Goal: Task Accomplishment & Management: Manage account settings

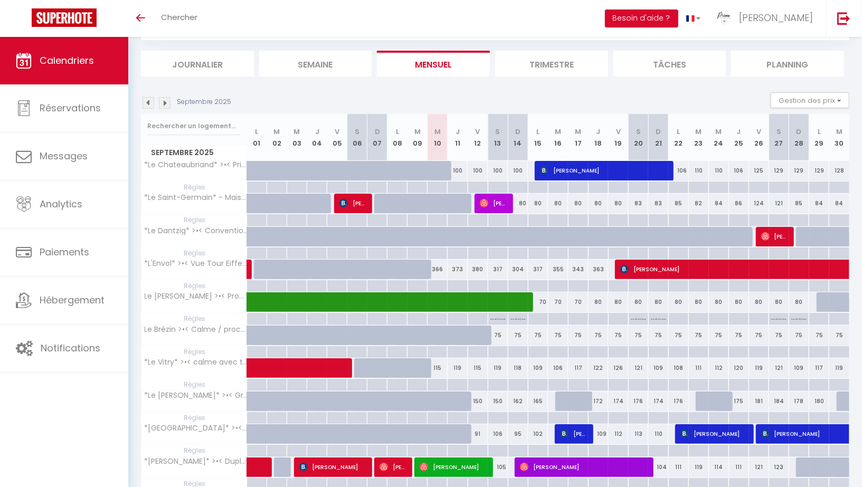
scroll to position [100, 0]
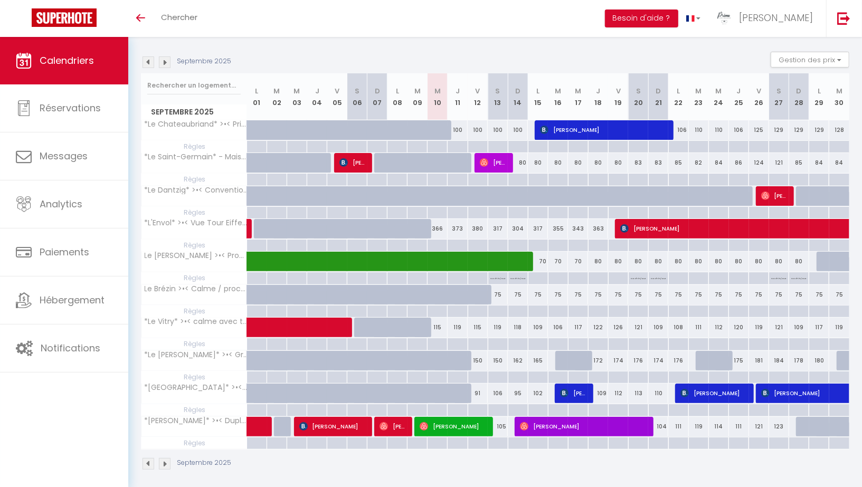
click at [517, 307] on div at bounding box center [518, 312] width 20 height 12
type input "Dim 14 Septembre 2025"
type input "Lun 15 Septembre 2025"
select select
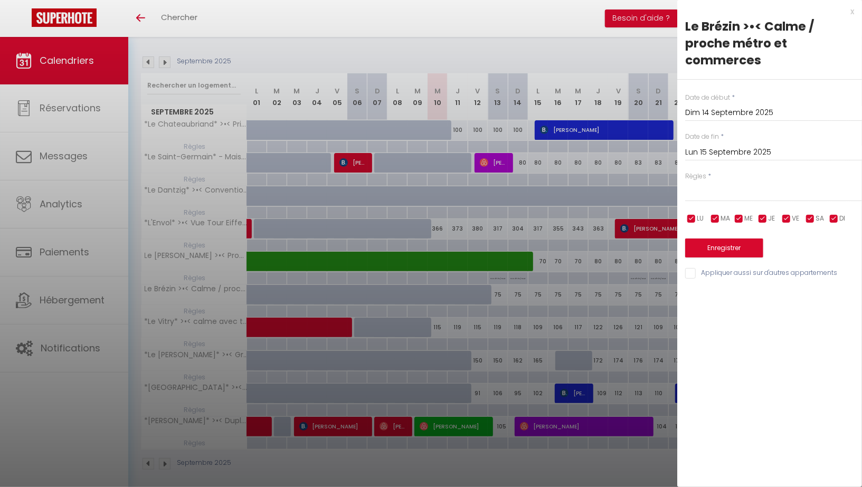
click at [716, 156] on input "Lun 15 Septembre 2025" at bounding box center [773, 153] width 177 height 14
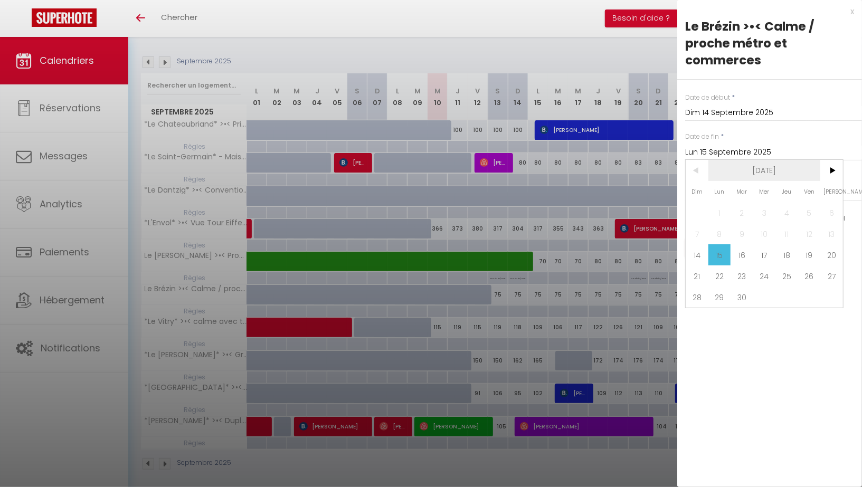
click at [778, 163] on span "[DATE]" at bounding box center [764, 170] width 112 height 21
click at [768, 170] on span "2025" at bounding box center [764, 170] width 112 height 21
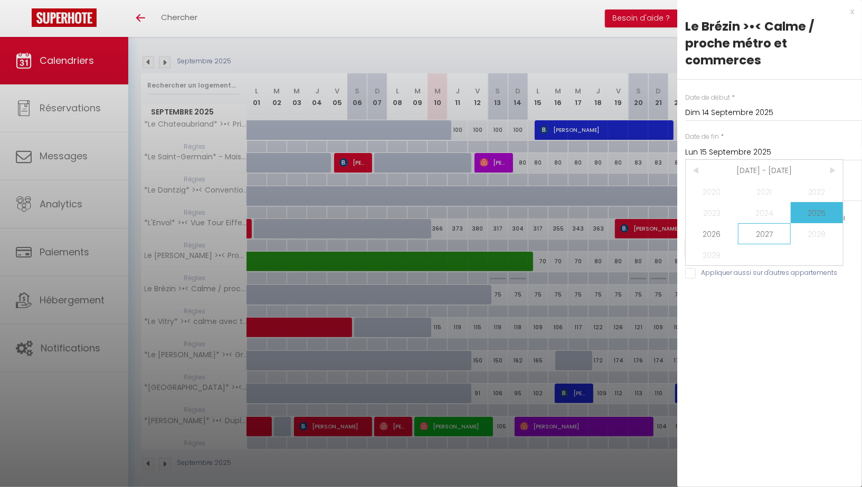
click at [759, 237] on span "2027" at bounding box center [764, 233] width 52 height 21
click at [807, 237] on span "Septembre" at bounding box center [817, 233] width 52 height 21
click at [808, 236] on span "10" at bounding box center [809, 233] width 23 height 21
type input "Ven 10 Septembre 2027"
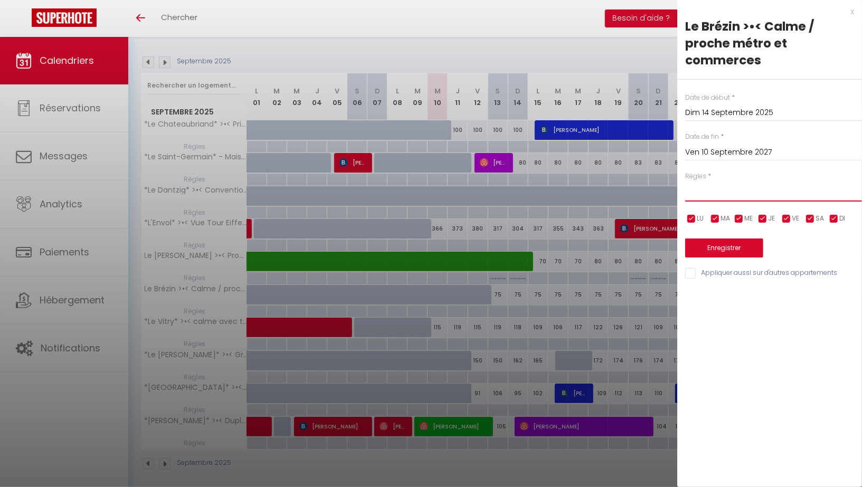
click at [719, 186] on select "Aucun No Checkin No Checkout Pas d'arrivée / Pas de départ" at bounding box center [773, 192] width 177 height 20
select select "3"
click at [685, 182] on select "Aucun No Checkin No Checkout Pas d'arrivée / Pas de départ" at bounding box center [773, 192] width 177 height 20
click at [812, 217] on input "checkbox" at bounding box center [810, 219] width 11 height 11
checkbox input "false"
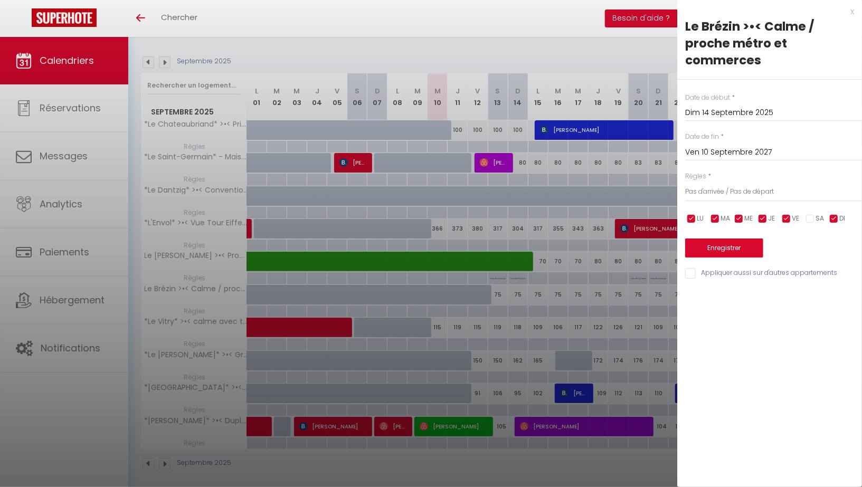
click at [835, 217] on input "checkbox" at bounding box center [834, 219] width 11 height 11
checkbox input "false"
click at [813, 218] on input "checkbox" at bounding box center [810, 219] width 11 height 11
checkbox input "true"
click at [832, 218] on input "checkbox" at bounding box center [834, 219] width 11 height 11
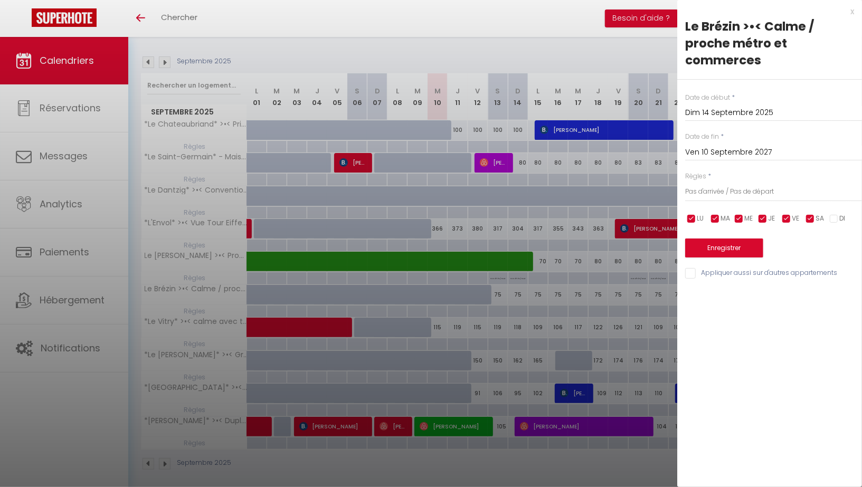
checkbox input "true"
click at [786, 220] on input "checkbox" at bounding box center [786, 219] width 11 height 11
checkbox input "false"
click at [763, 220] on input "checkbox" at bounding box center [762, 219] width 11 height 11
checkbox input "false"
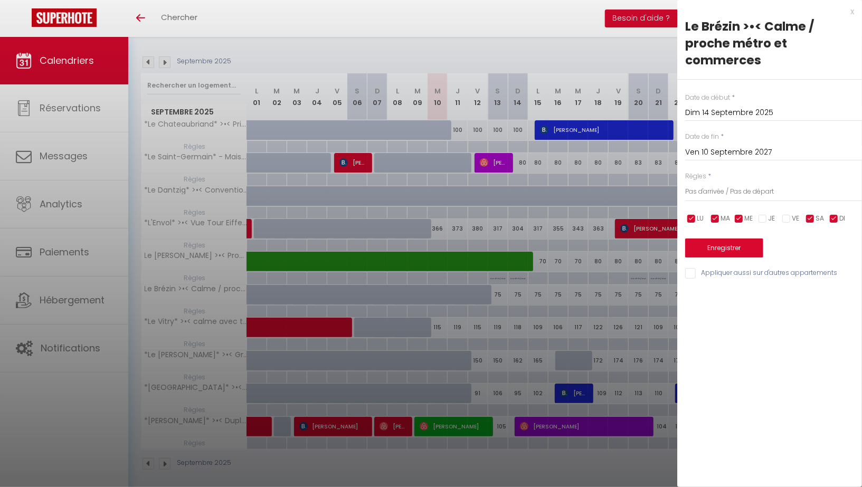
click at [730, 218] on span "MA" at bounding box center [724, 219] width 9 height 10
checkbox input "false"
click at [693, 218] on input "checkbox" at bounding box center [691, 219] width 11 height 11
checkbox input "false"
click at [738, 217] on input "checkbox" at bounding box center [739, 219] width 11 height 11
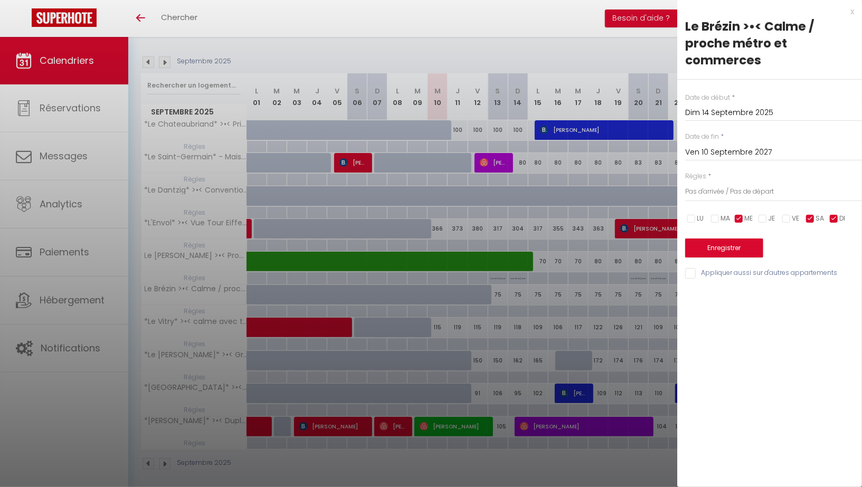
checkbox input "false"
click at [811, 218] on input "checkbox" at bounding box center [810, 219] width 11 height 11
checkbox input "false"
click at [742, 245] on button "Enregistrer" at bounding box center [724, 248] width 78 height 19
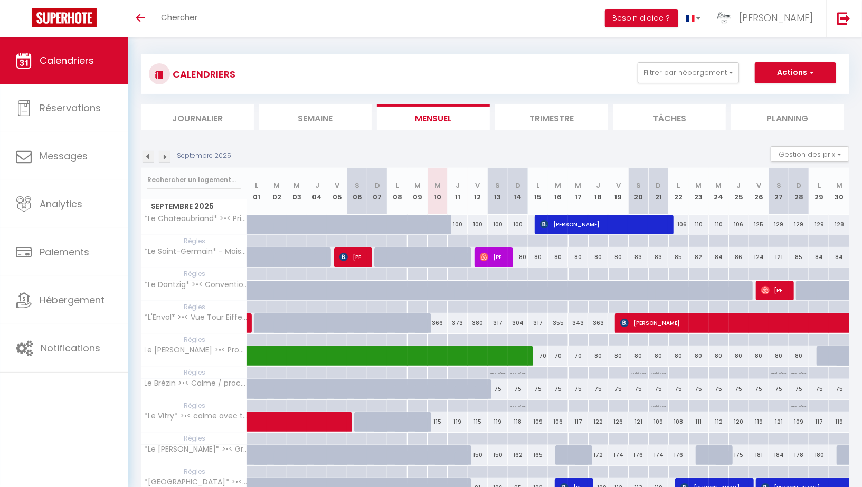
scroll to position [0, 0]
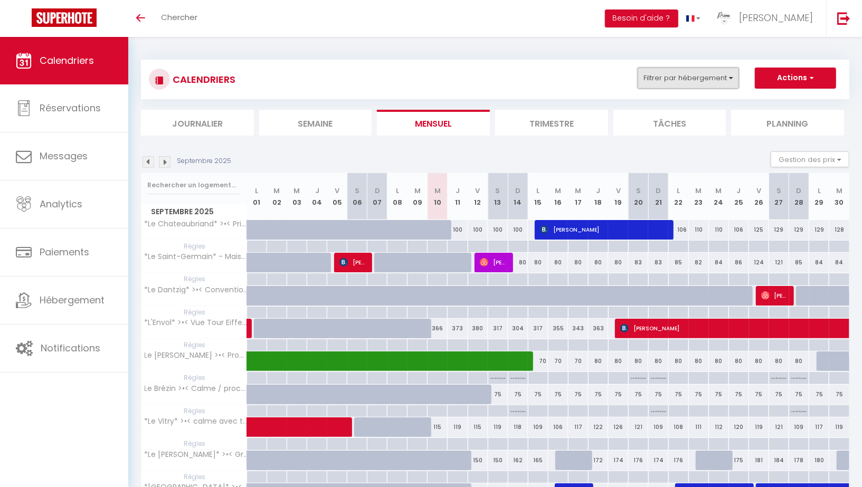
click at [701, 79] on button "Filtrer par hébergement" at bounding box center [687, 78] width 101 height 21
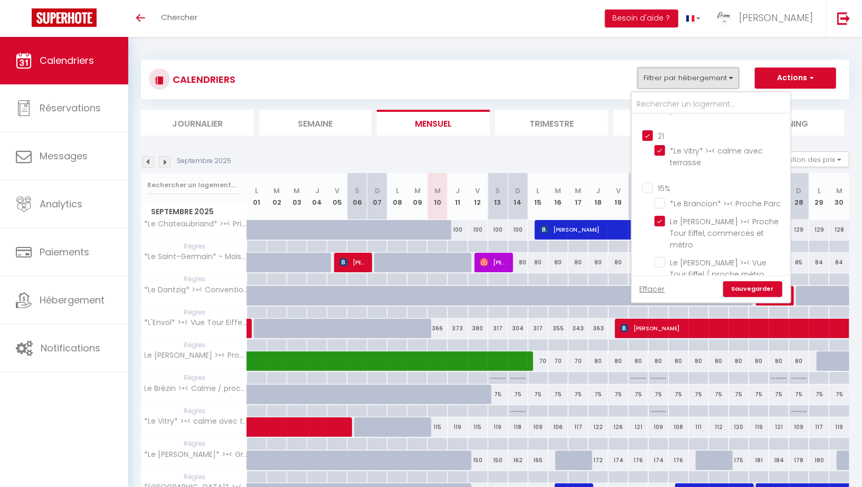
scroll to position [504, 0]
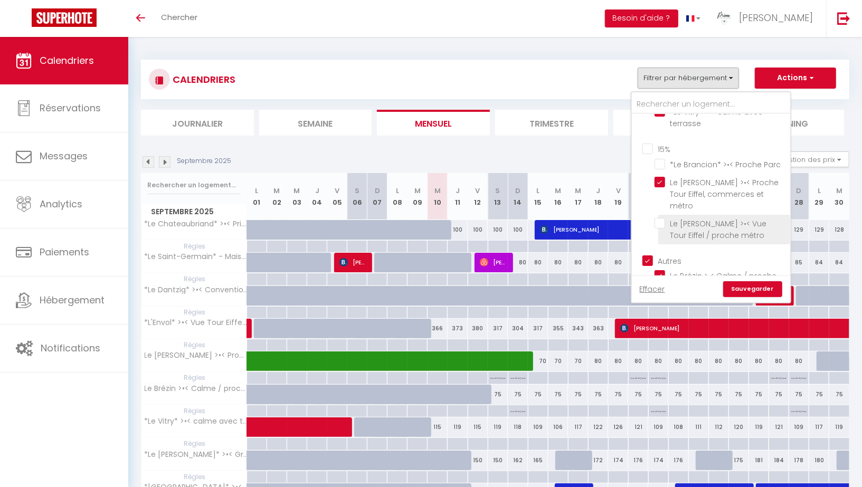
click at [661, 218] on input "Le [PERSON_NAME] >•< Vue Tour Eiffel / proche métro" at bounding box center [720, 223] width 132 height 11
checkbox input "true"
checkbox input "false"
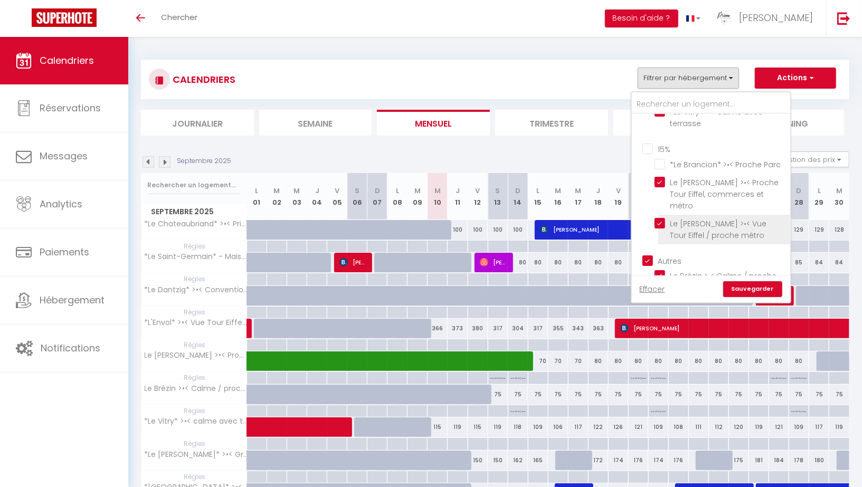
checkbox input "false"
click at [662, 158] on input "*Le Brancion* >•< Proche Parc" at bounding box center [720, 163] width 132 height 11
checkbox input "true"
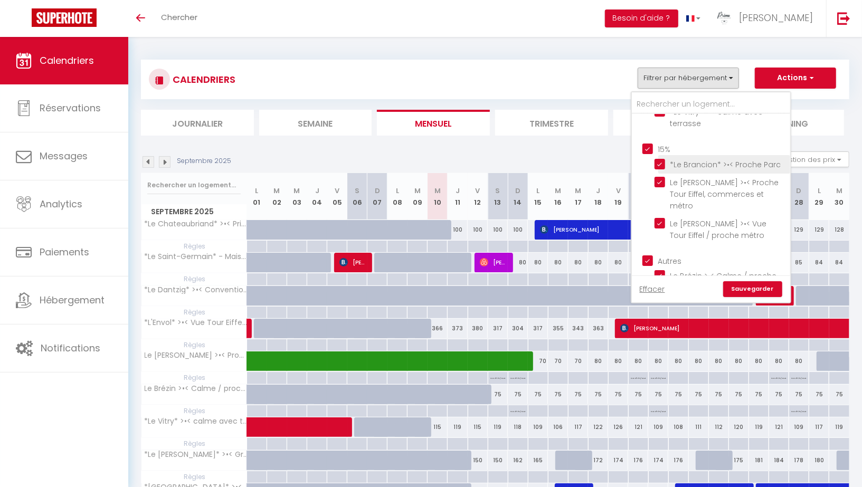
checkbox input "false"
checkbox input "true"
checkbox input "false"
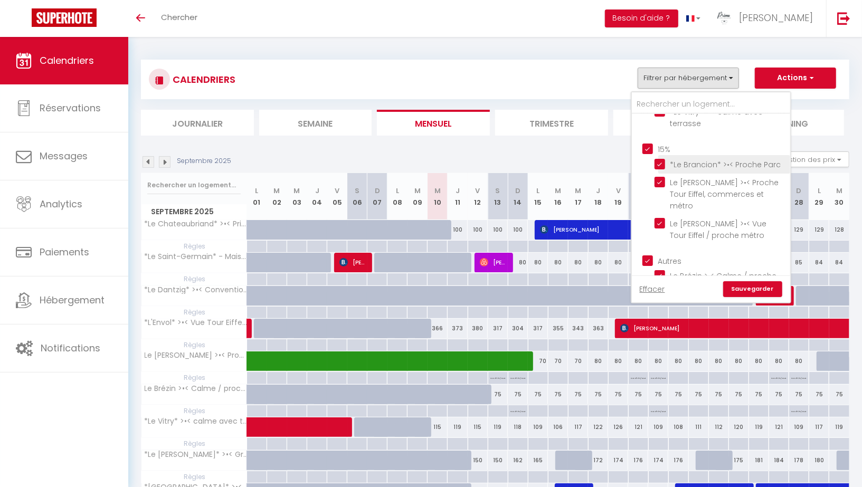
checkbox input "false"
checkbox input "true"
click at [765, 285] on link "Sauvegarder" at bounding box center [752, 289] width 59 height 16
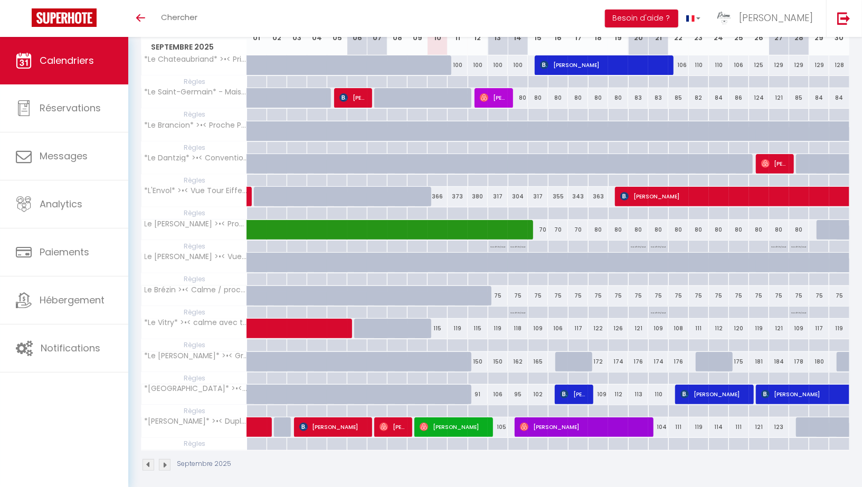
scroll to position [163, 0]
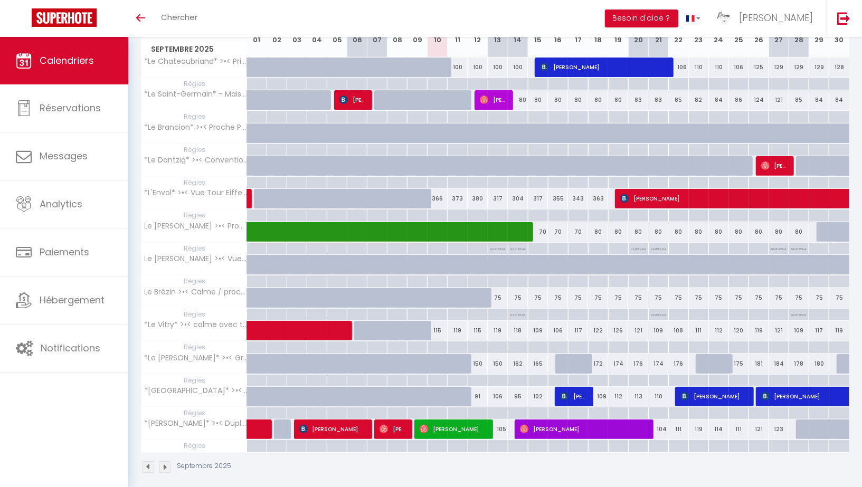
click at [500, 278] on div at bounding box center [498, 281] width 20 height 12
type input "[DATE]"
type input "Dim 14 Septembre 2025"
select select
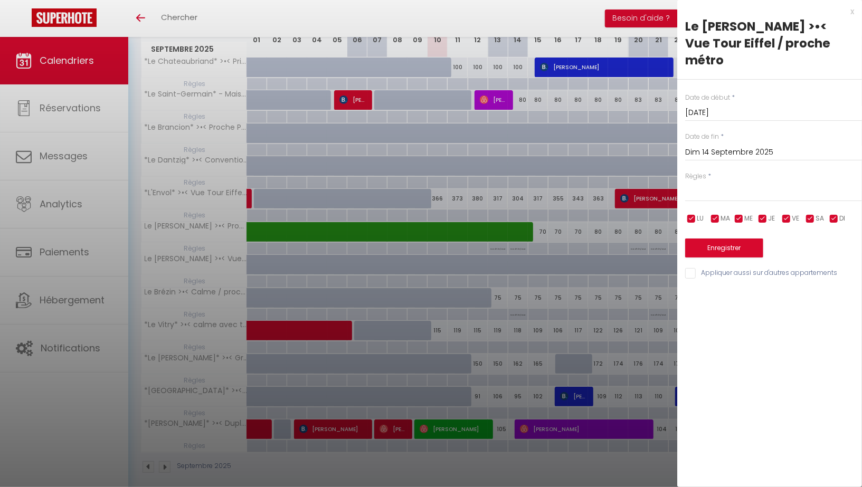
click at [758, 106] on input "[DATE]" at bounding box center [773, 113] width 177 height 14
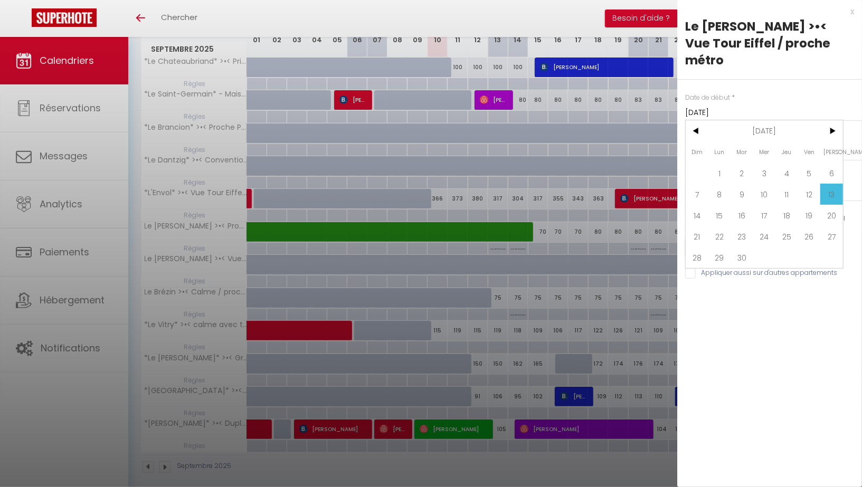
click at [809, 80] on div "Date de début * [DATE] < [DATE] > Dim Lun Mar Mer Jeu Ven Sam 1 2 3 4 5 6 7 8 9…" at bounding box center [769, 180] width 185 height 201
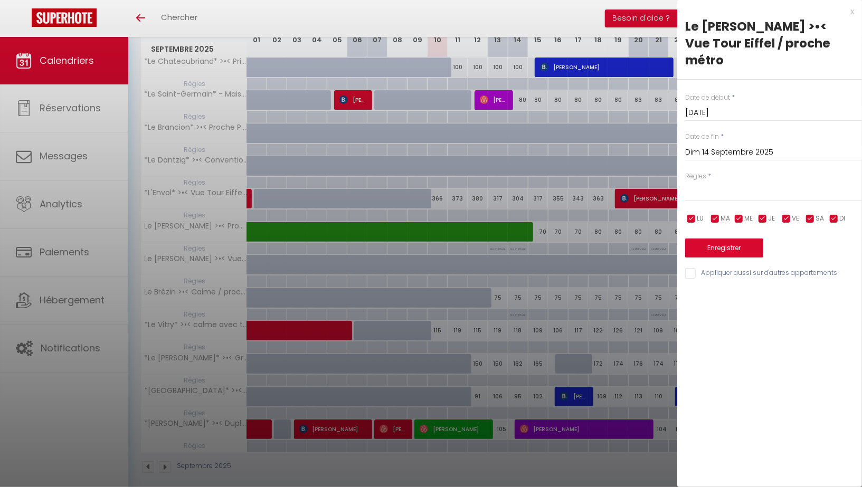
click at [749, 146] on input "Dim 14 Septembre 2025" at bounding box center [773, 153] width 177 height 14
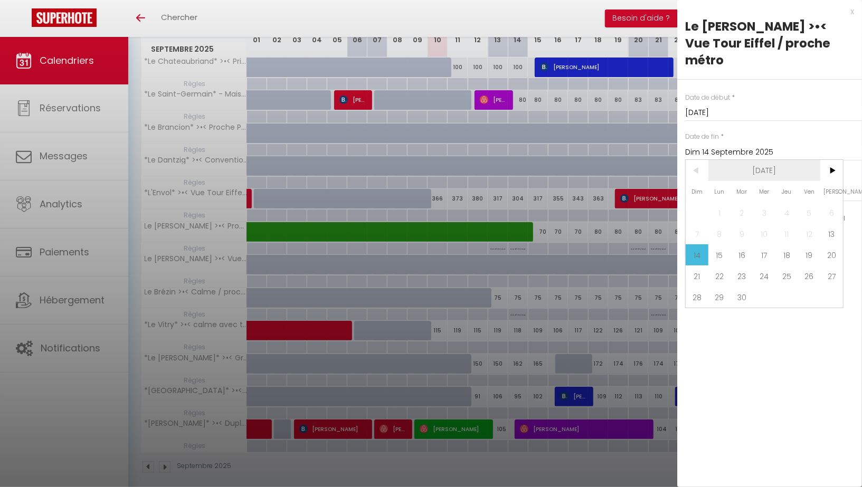
click at [779, 160] on span "[DATE]" at bounding box center [764, 170] width 112 height 21
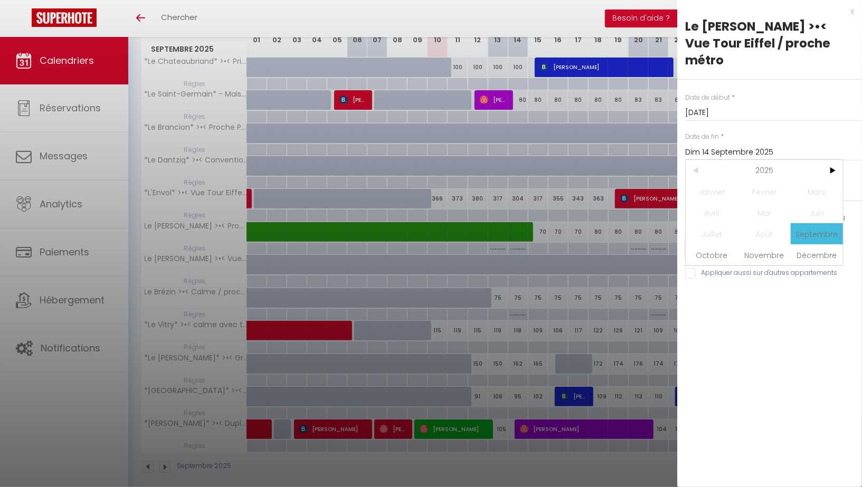
click at [779, 160] on span "2025" at bounding box center [764, 170] width 112 height 21
click at [759, 223] on span "2027" at bounding box center [764, 233] width 52 height 21
click at [809, 223] on span "Septembre" at bounding box center [817, 233] width 52 height 21
click at [811, 223] on span "10" at bounding box center [809, 233] width 23 height 21
type input "Ven 10 Septembre 2027"
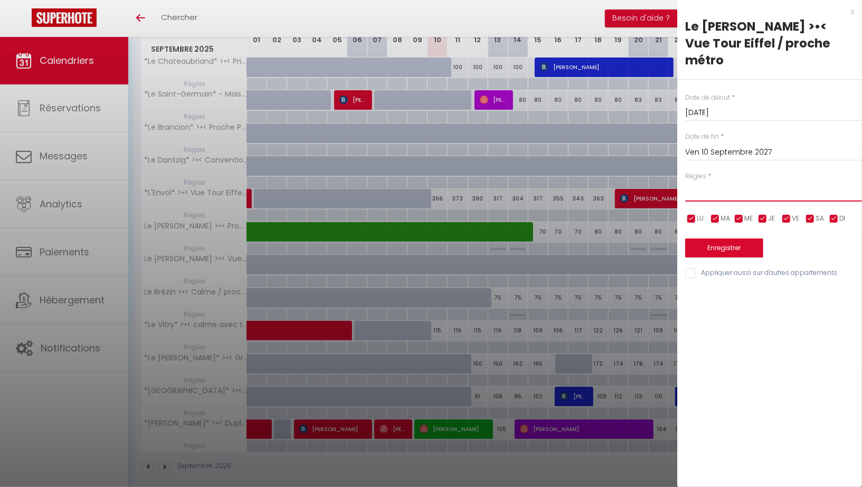
click at [752, 183] on select "Aucun No Checkin No Checkout Pas d'arrivée / Pas de départ" at bounding box center [773, 192] width 177 height 20
select select "3"
click at [685, 182] on select "Aucun No Checkin No Checkout Pas d'arrivée / Pas de départ" at bounding box center [773, 192] width 177 height 20
click at [788, 214] on input "checkbox" at bounding box center [786, 219] width 11 height 11
checkbox input "false"
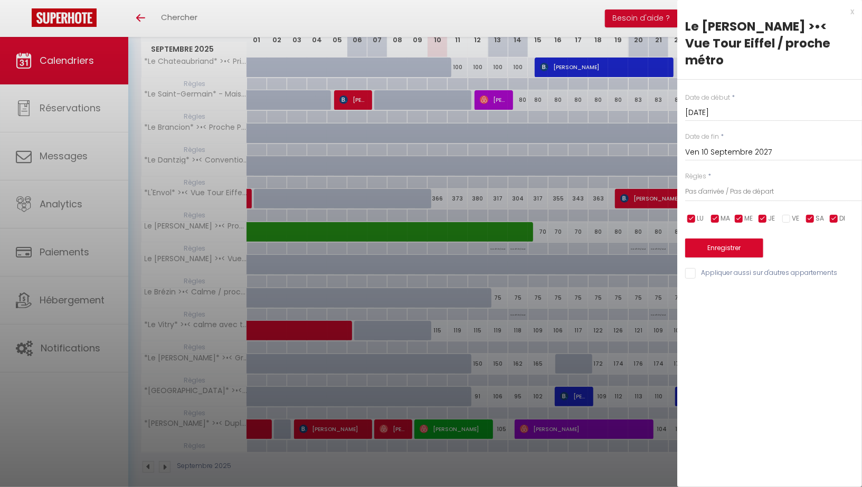
click at [767, 214] on input "checkbox" at bounding box center [762, 219] width 11 height 11
checkbox input "false"
click at [741, 214] on input "checkbox" at bounding box center [739, 219] width 11 height 11
checkbox input "false"
click at [716, 214] on input "checkbox" at bounding box center [715, 219] width 11 height 11
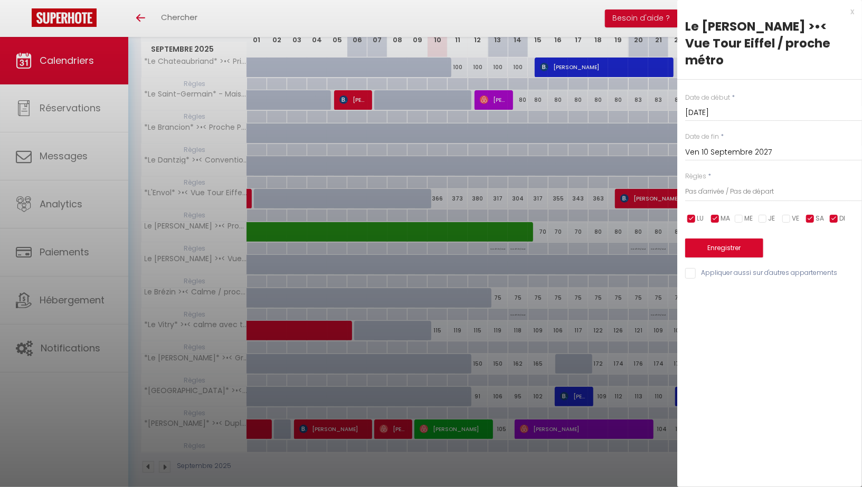
checkbox input "false"
click at [694, 214] on input "checkbox" at bounding box center [691, 219] width 11 height 11
checkbox input "false"
click at [711, 239] on button "Enregistrer" at bounding box center [724, 248] width 78 height 19
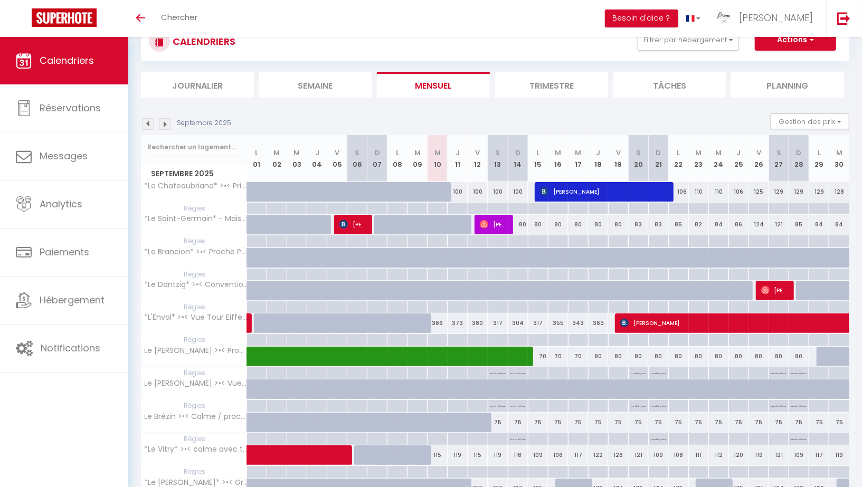
scroll to position [2, 0]
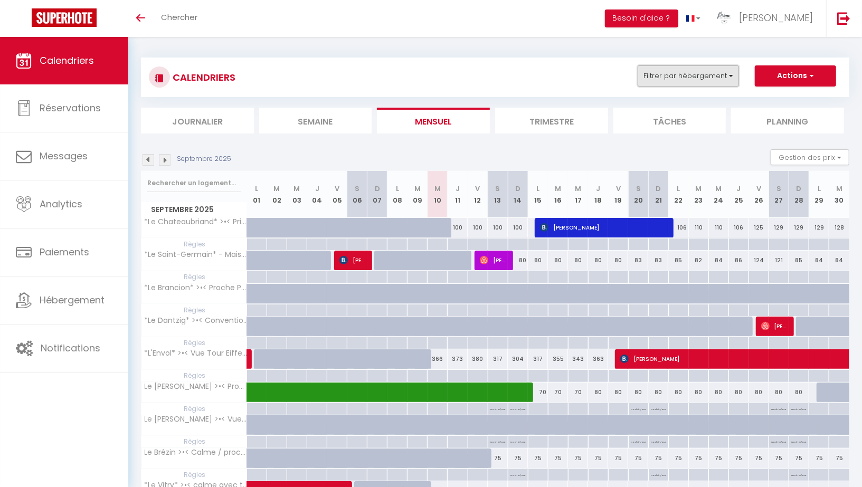
click at [720, 77] on button "Filtrer par hébergement" at bounding box center [687, 75] width 101 height 21
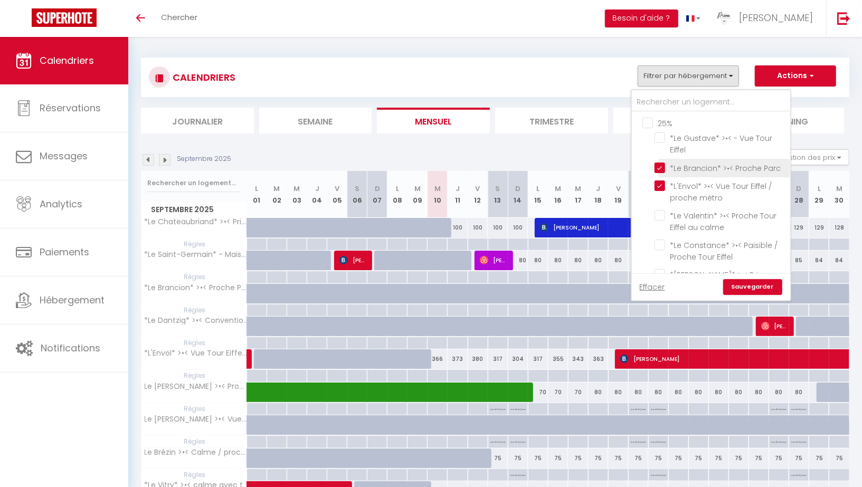
click at [660, 164] on input "*Le Brancion* >•< Proche Parc" at bounding box center [720, 167] width 132 height 11
checkbox input "false"
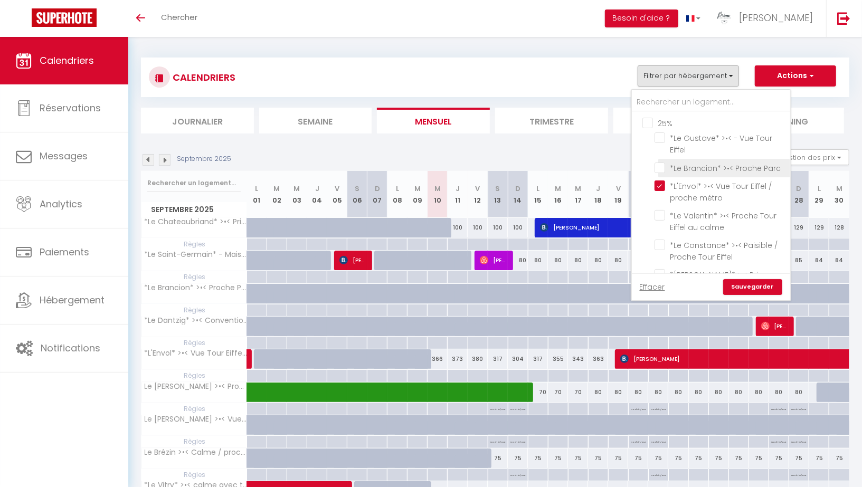
checkbox input "false"
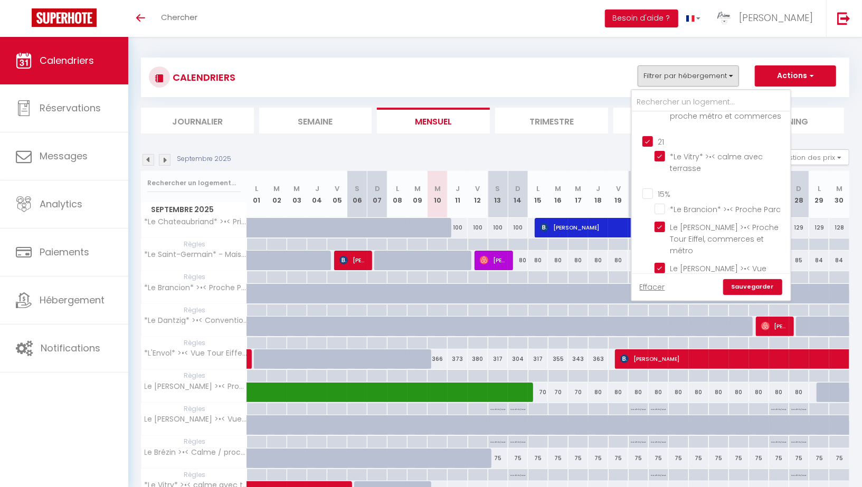
scroll to position [504, 0]
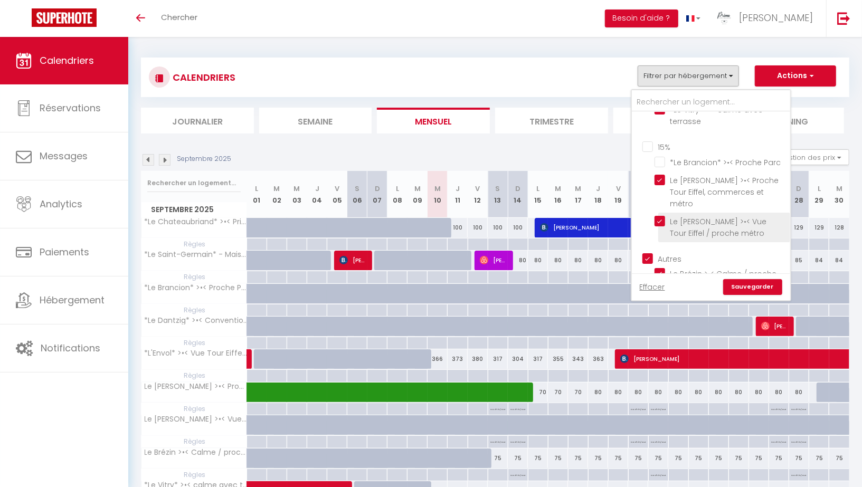
click at [660, 216] on input "Le [PERSON_NAME] >•< Vue Tour Eiffel / proche métro" at bounding box center [720, 221] width 132 height 11
checkbox input "false"
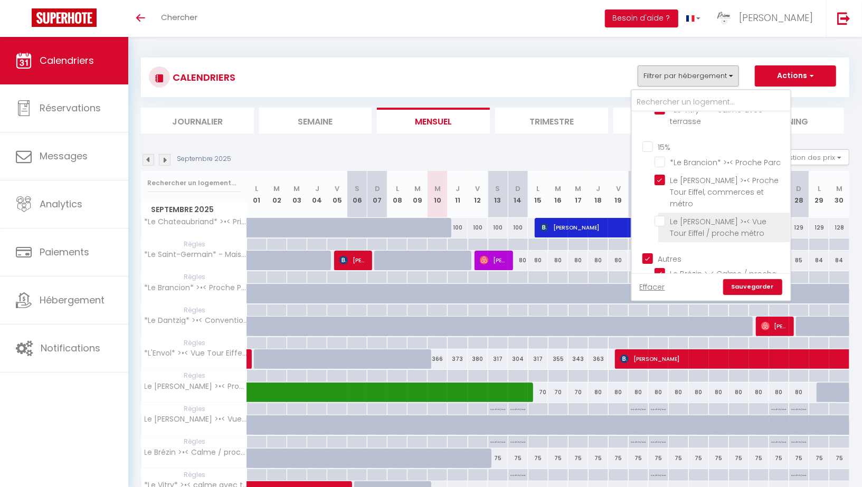
checkbox input "false"
click at [746, 284] on link "Sauvegarder" at bounding box center [752, 287] width 59 height 16
